Goal: Task Accomplishment & Management: Manage account settings

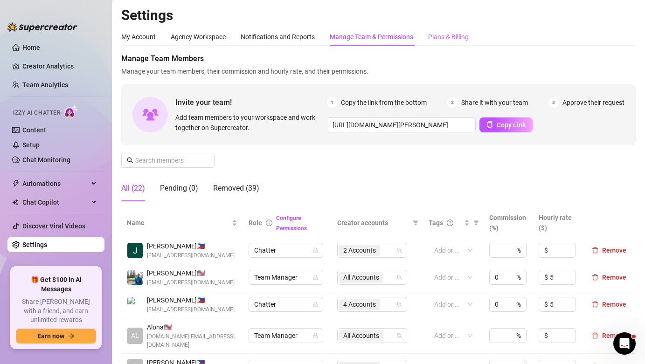
click at [450, 45] on div "Plans & Billing" at bounding box center [448, 37] width 41 height 18
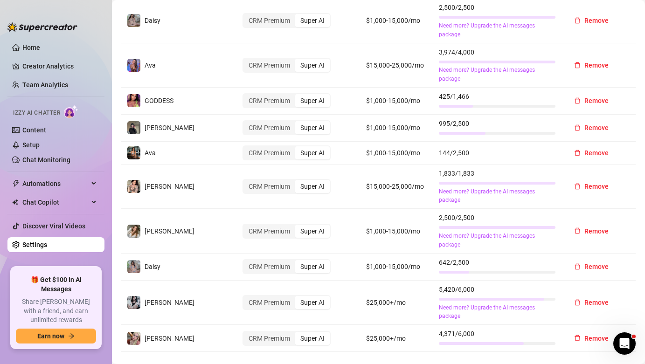
scroll to position [367, 0]
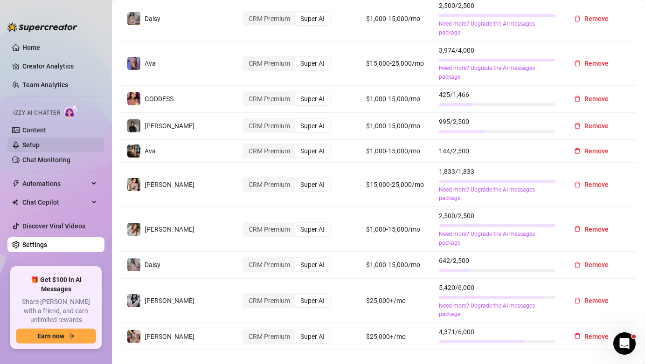
click at [40, 148] on link "Setup" at bounding box center [30, 144] width 17 height 7
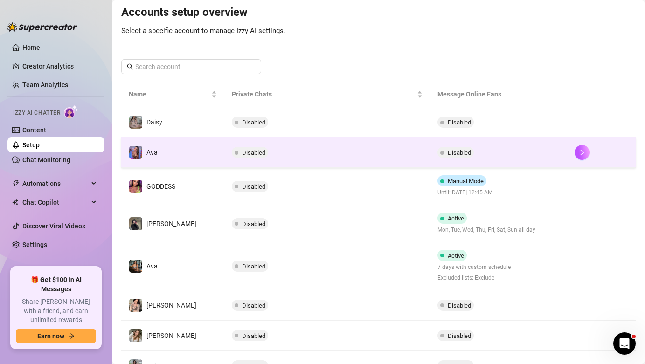
scroll to position [203, 0]
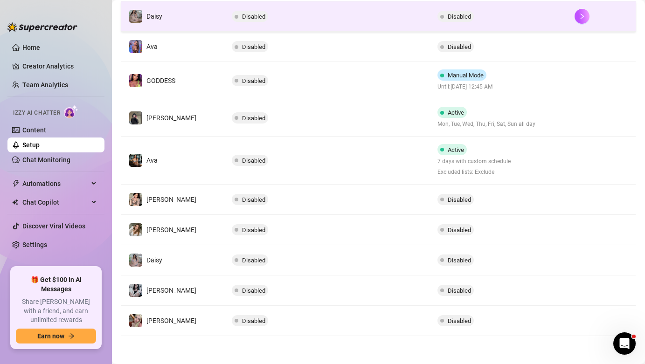
click at [374, 25] on td "Disabled" at bounding box center [327, 16] width 206 height 30
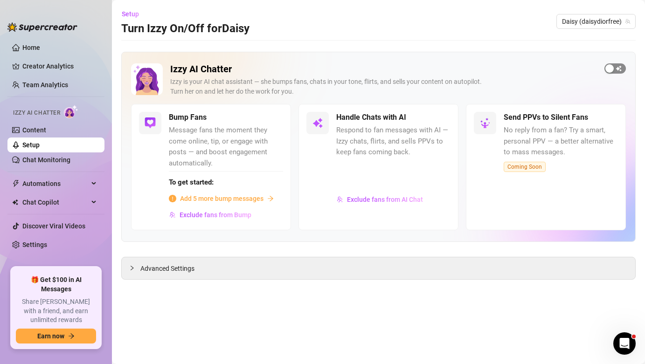
click at [618, 68] on span "button" at bounding box center [614, 68] width 21 height 10
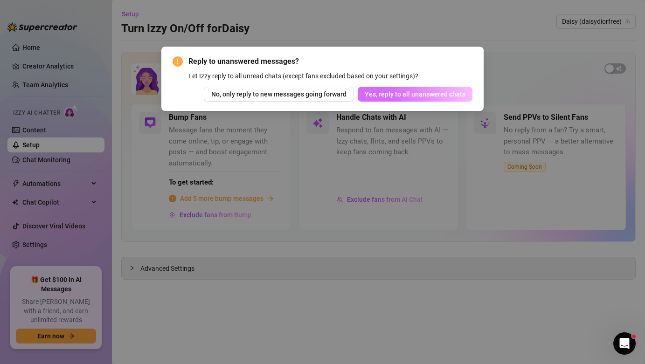
click at [456, 98] on button "Yes, reply to all unanswered chats" at bounding box center [414, 94] width 115 height 15
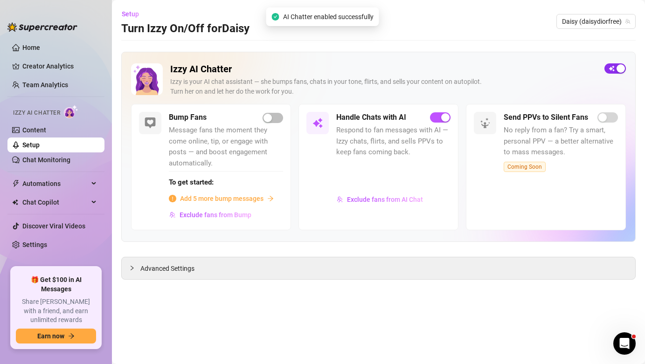
click at [613, 66] on span "button" at bounding box center [614, 68] width 21 height 10
click at [613, 70] on span "button" at bounding box center [614, 68] width 21 height 10
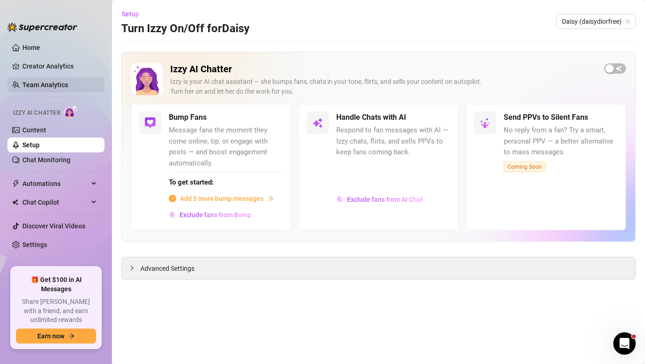
drag, startPoint x: 38, startPoint y: 88, endPoint x: 101, endPoint y: 91, distance: 63.0
click at [38, 88] on link "Team Analytics" at bounding box center [45, 84] width 46 height 7
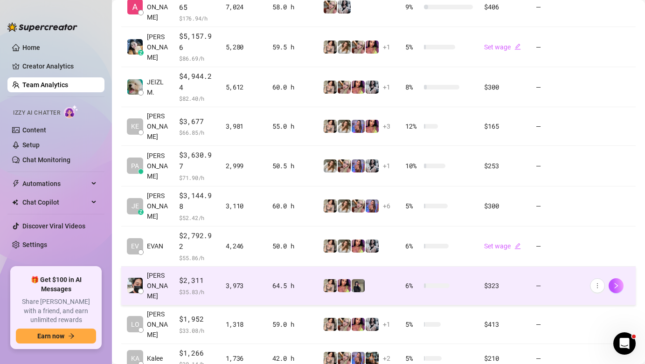
scroll to position [263, 0]
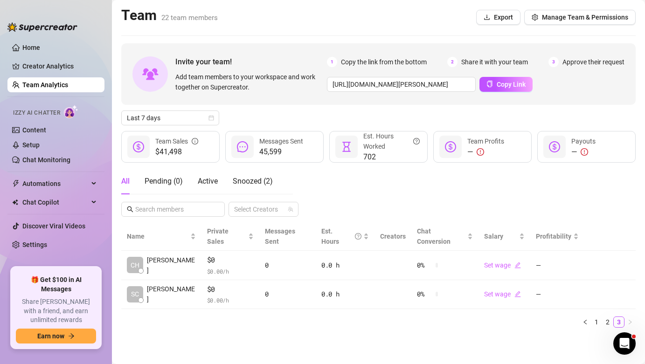
scroll to position [0, 0]
click at [603, 317] on link "2" at bounding box center [607, 322] width 10 height 10
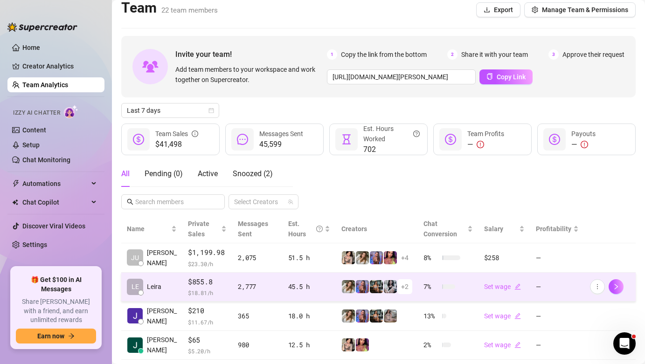
scroll to position [22, 0]
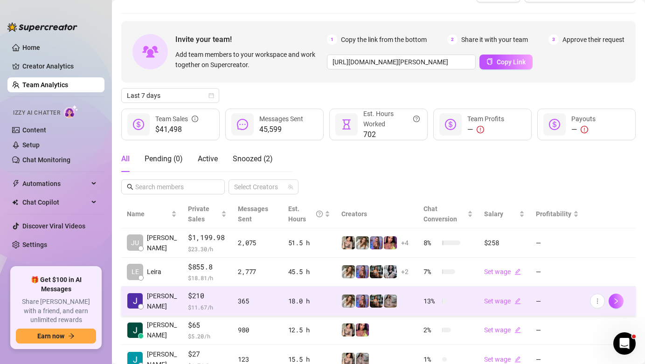
click at [209, 312] on td "$210 $ 11.67 /h" at bounding box center [207, 301] width 50 height 29
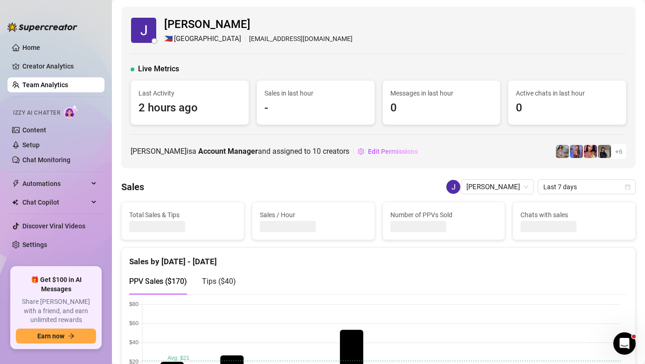
click at [55, 88] on link "Team Analytics" at bounding box center [45, 84] width 46 height 7
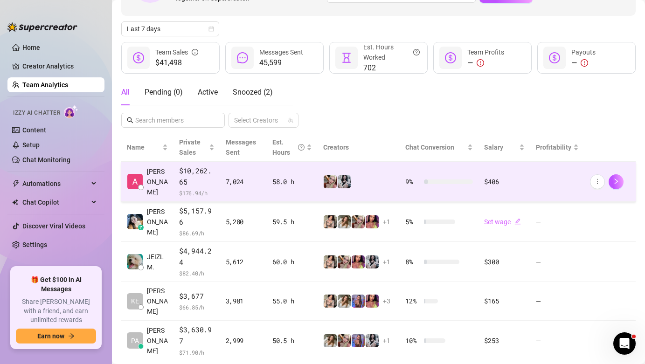
scroll to position [298, 0]
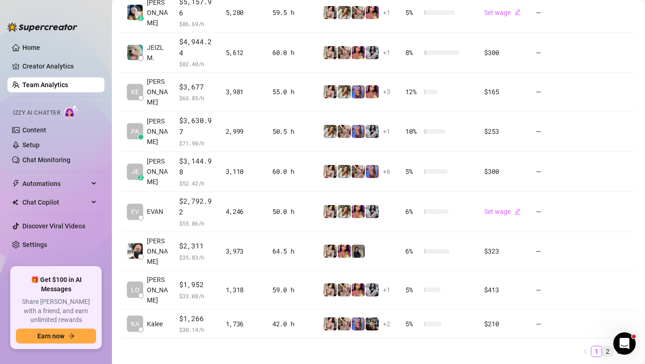
click at [602, 346] on link "2" at bounding box center [607, 351] width 10 height 10
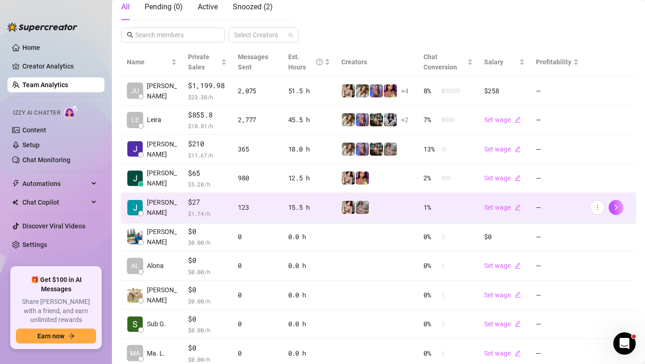
scroll to position [154, 0]
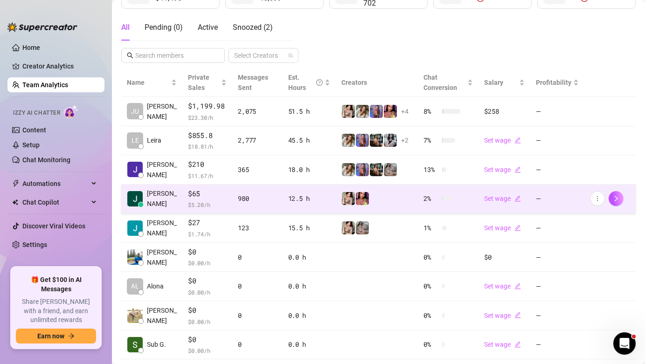
click at [188, 191] on span "$65" at bounding box center [207, 193] width 39 height 11
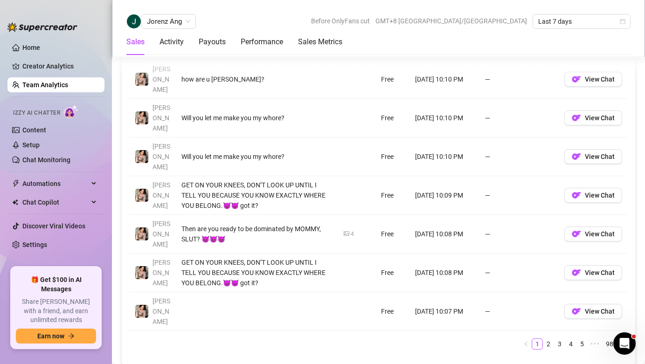
scroll to position [820, 0]
click at [543, 338] on link "2" at bounding box center [548, 343] width 10 height 10
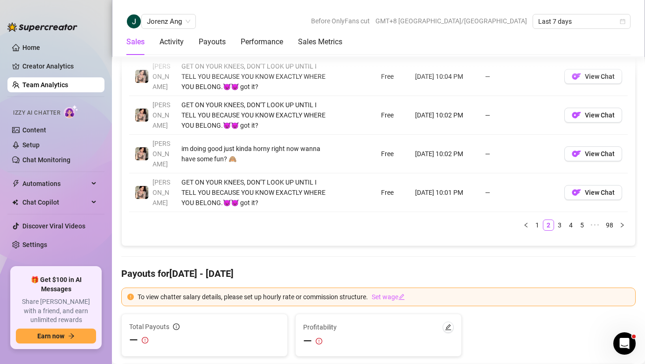
scroll to position [960, 0]
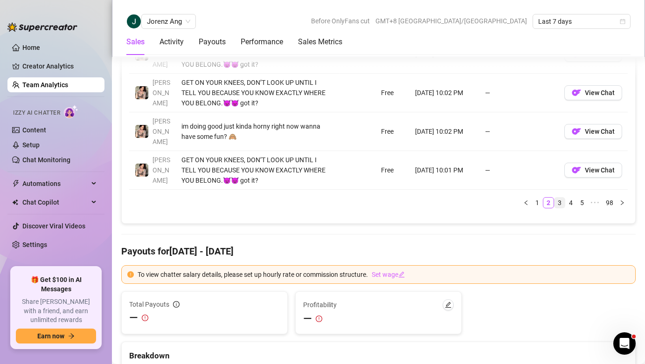
click at [554, 198] on link "3" at bounding box center [559, 203] width 10 height 10
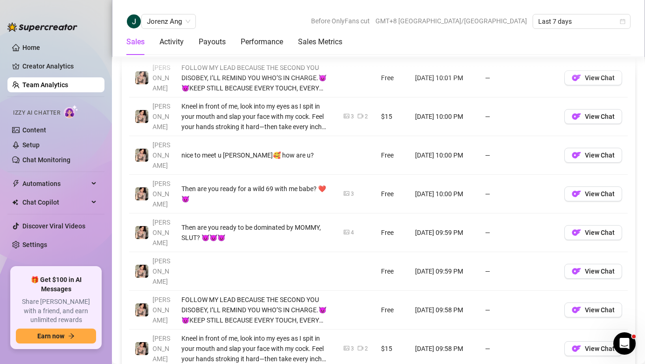
scroll to position [765, 0]
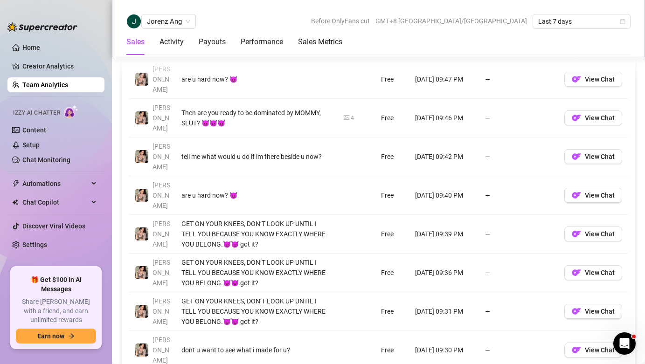
scroll to position [801, 0]
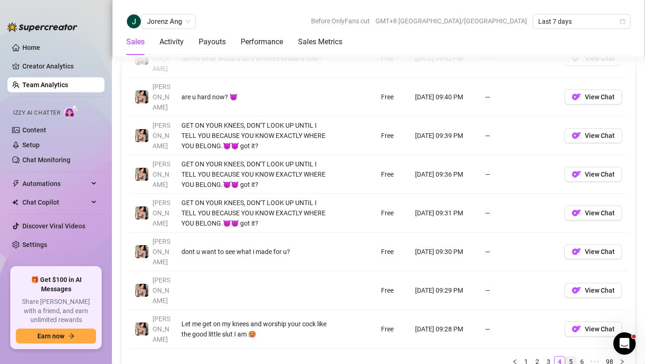
click at [565, 357] on link "5" at bounding box center [570, 362] width 10 height 10
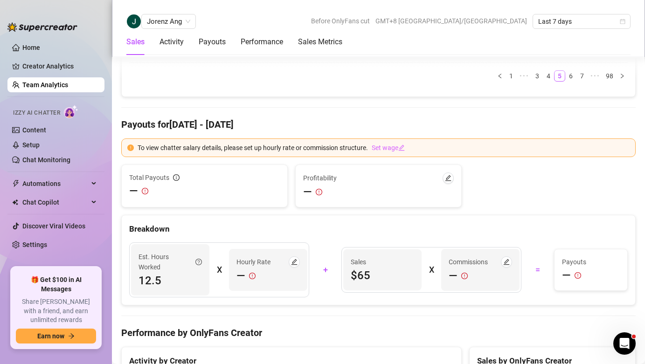
scroll to position [992, 0]
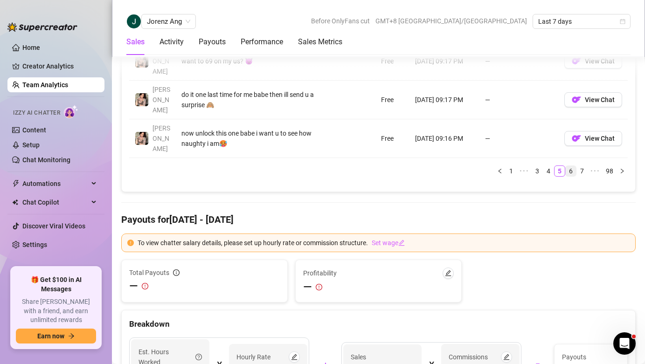
click at [566, 166] on link "6" at bounding box center [570, 171] width 10 height 10
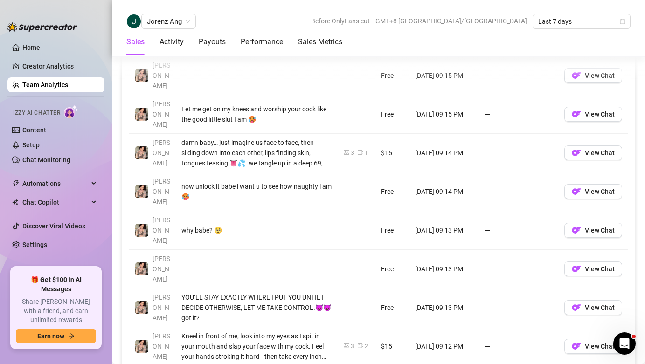
scroll to position [755, 0]
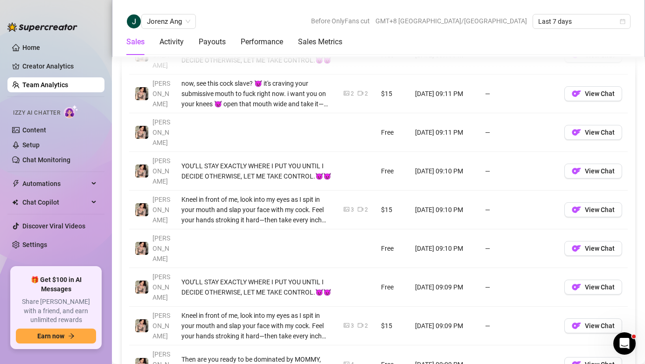
scroll to position [780, 0]
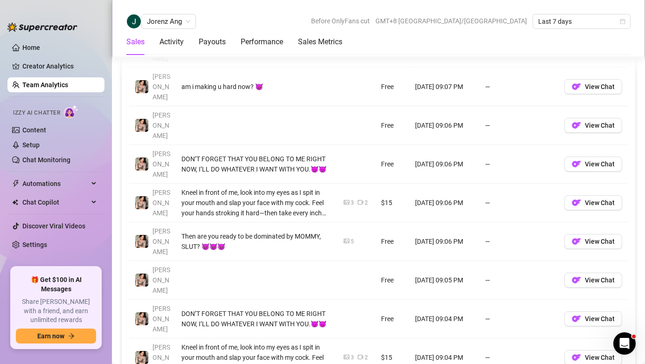
scroll to position [772, 0]
click at [577, 158] on button "View Chat" at bounding box center [593, 165] width 58 height 15
